Goal: Information Seeking & Learning: Understand process/instructions

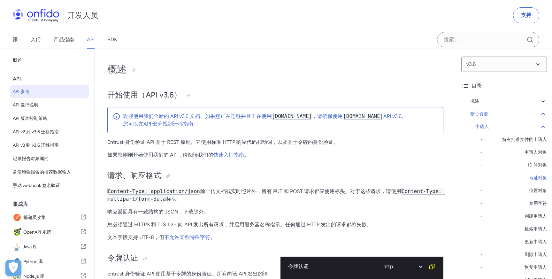
select select "http"
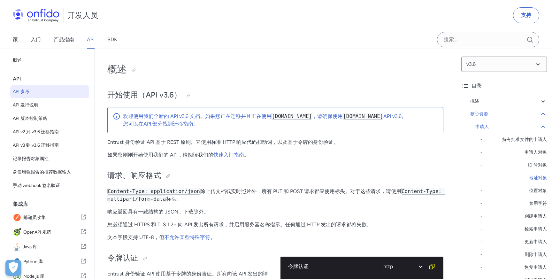
select select "http"
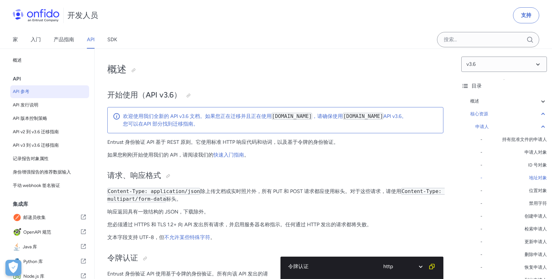
select select "http"
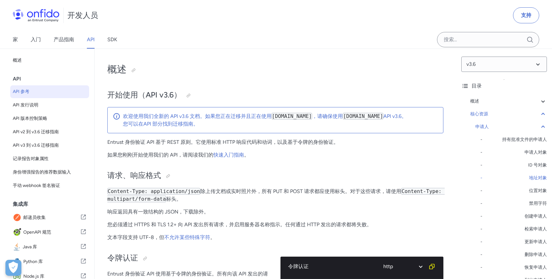
select select "http"
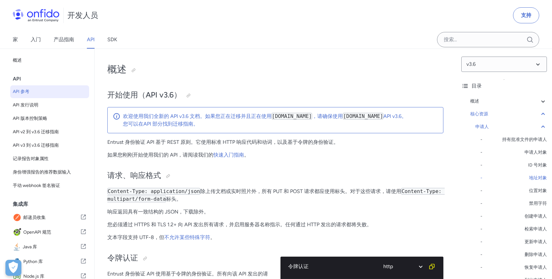
select select "http"
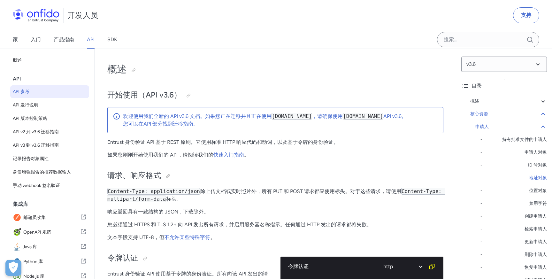
select select "http"
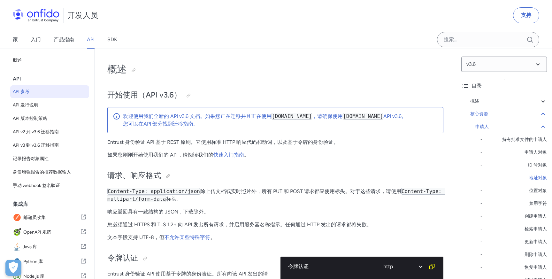
select select "http"
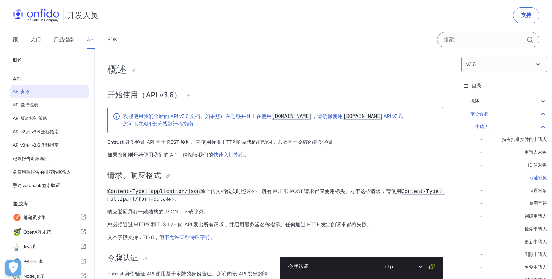
select select "http"
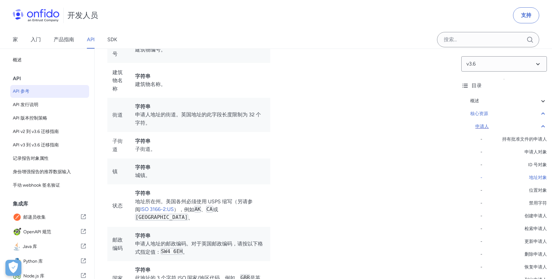
scroll to position [74, 0]
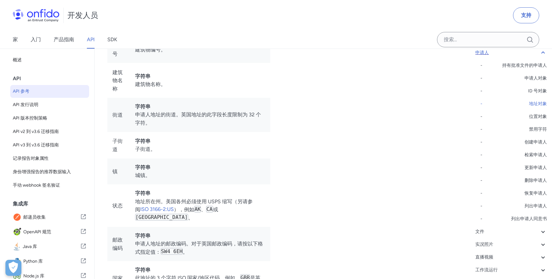
click at [542, 53] on icon at bounding box center [543, 52] width 4 height 2
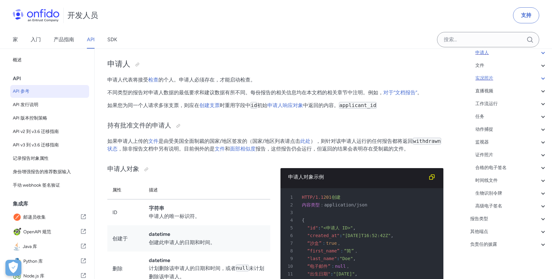
click at [539, 77] on div "实况照片" at bounding box center [511, 78] width 72 height 8
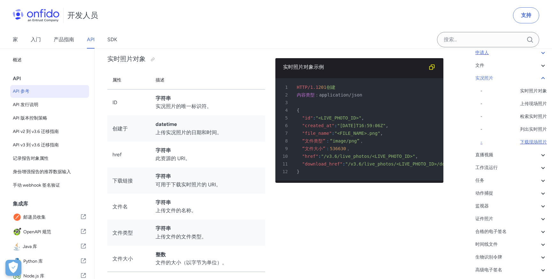
click at [534, 142] on font "下载现场照片" at bounding box center [533, 141] width 27 height 5
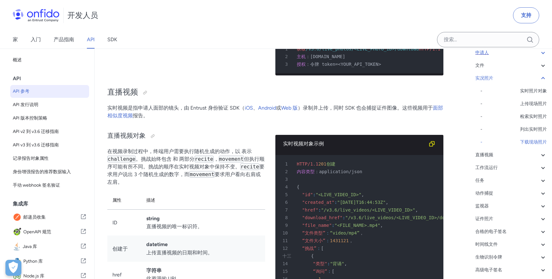
scroll to position [1, 0]
click at [334, 59] on font "[DOMAIN_NAME]" at bounding box center [327, 56] width 35 height 5
click at [205, 37] on font "/v3.6/live_photos/{live_photo_id}/download" at bounding box center [186, 34] width 113 height 5
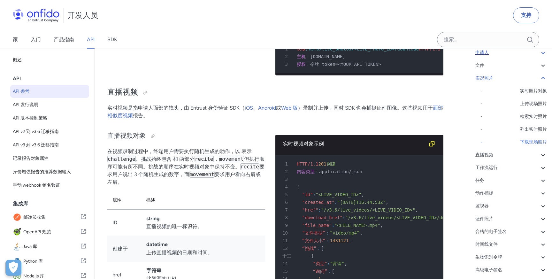
click at [185, 37] on font "/v3.6/live_photos/{live_photo_id}/download" at bounding box center [186, 34] width 113 height 5
click at [181, 37] on font "/v3.6/live_photos/{live_photo_id}/download" at bounding box center [186, 34] width 113 height 5
click at [198, 37] on font "/v3.6/live_photos/{live_photo_id}/download" at bounding box center [186, 34] width 113 height 5
click at [204, 37] on font "/v3.6/live_photos/{live_photo_id}/download" at bounding box center [186, 34] width 113 height 5
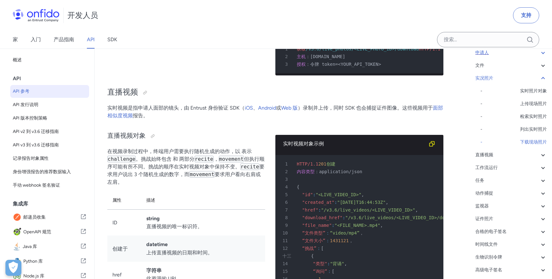
click at [204, 37] on font "/v3.6/live_photos/{live_photo_id}/download" at bounding box center [186, 34] width 113 height 5
click at [200, 37] on font "/v3.6/live_photos/{live_photo_id}/download" at bounding box center [186, 34] width 113 height 5
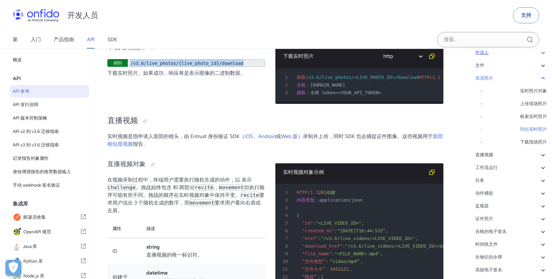
scroll to position [12396, 0]
